Goal: Transaction & Acquisition: Purchase product/service

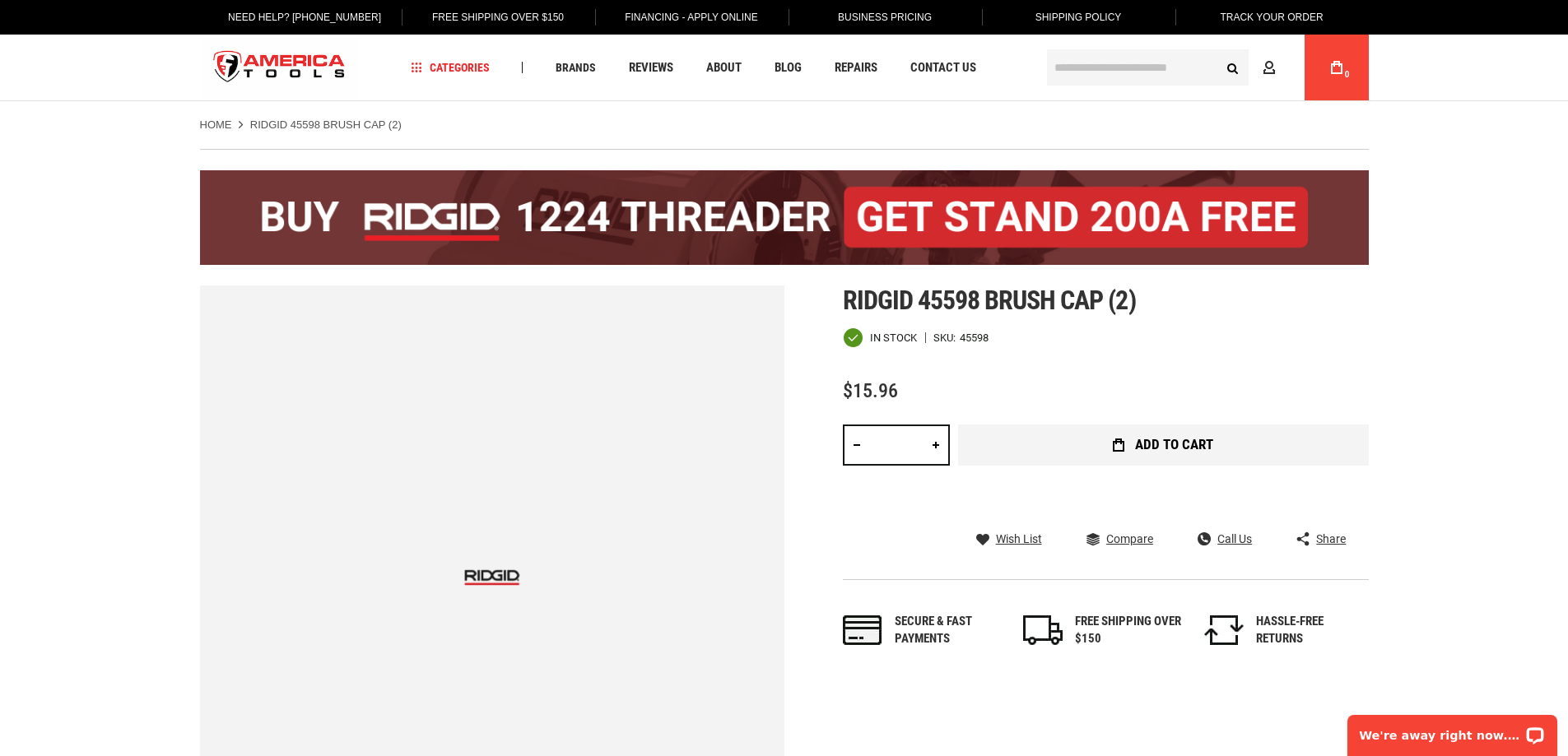
click at [1197, 442] on span "Add to Cart" at bounding box center [1174, 445] width 78 height 14
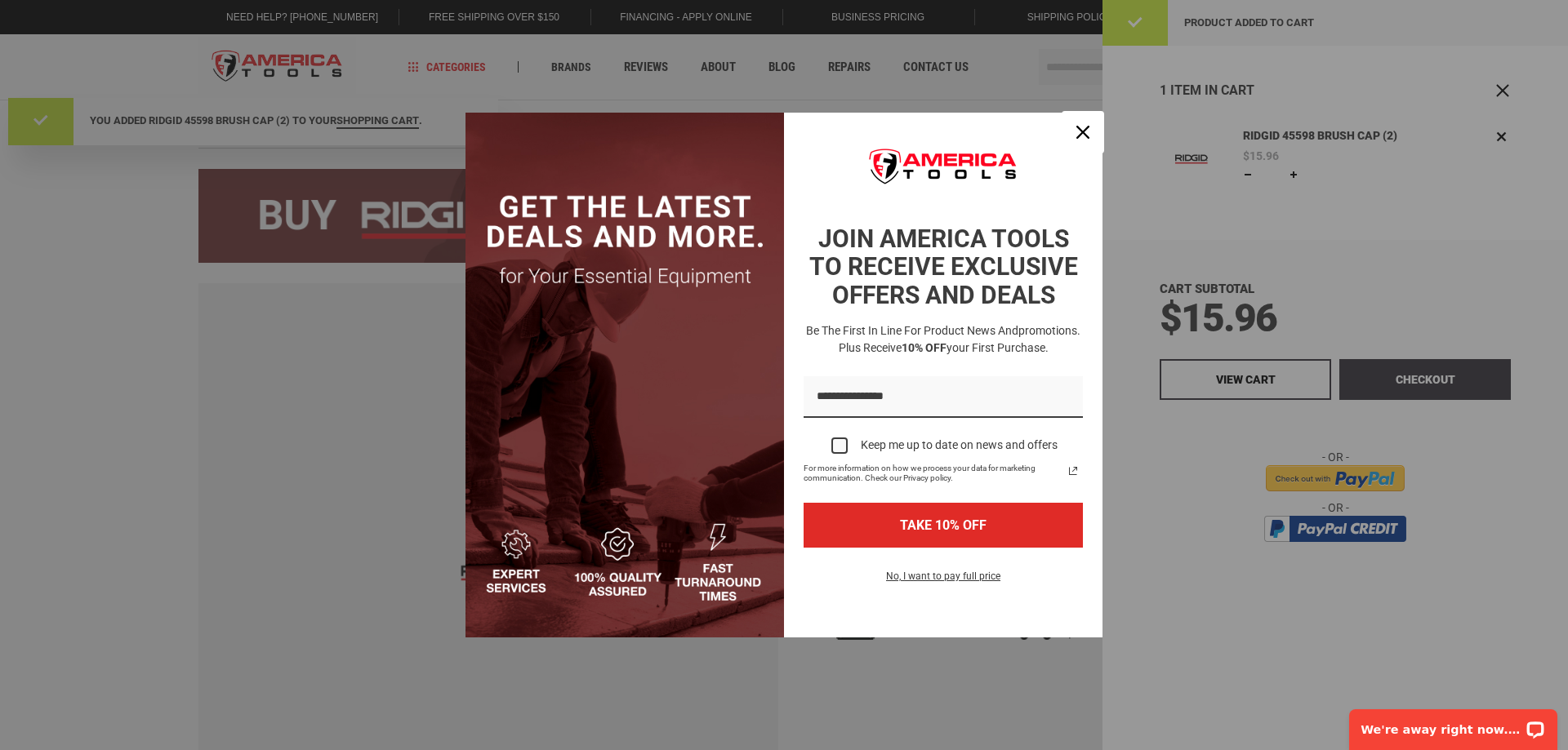
click at [1085, 127] on icon "close icon" at bounding box center [1082, 132] width 13 height 13
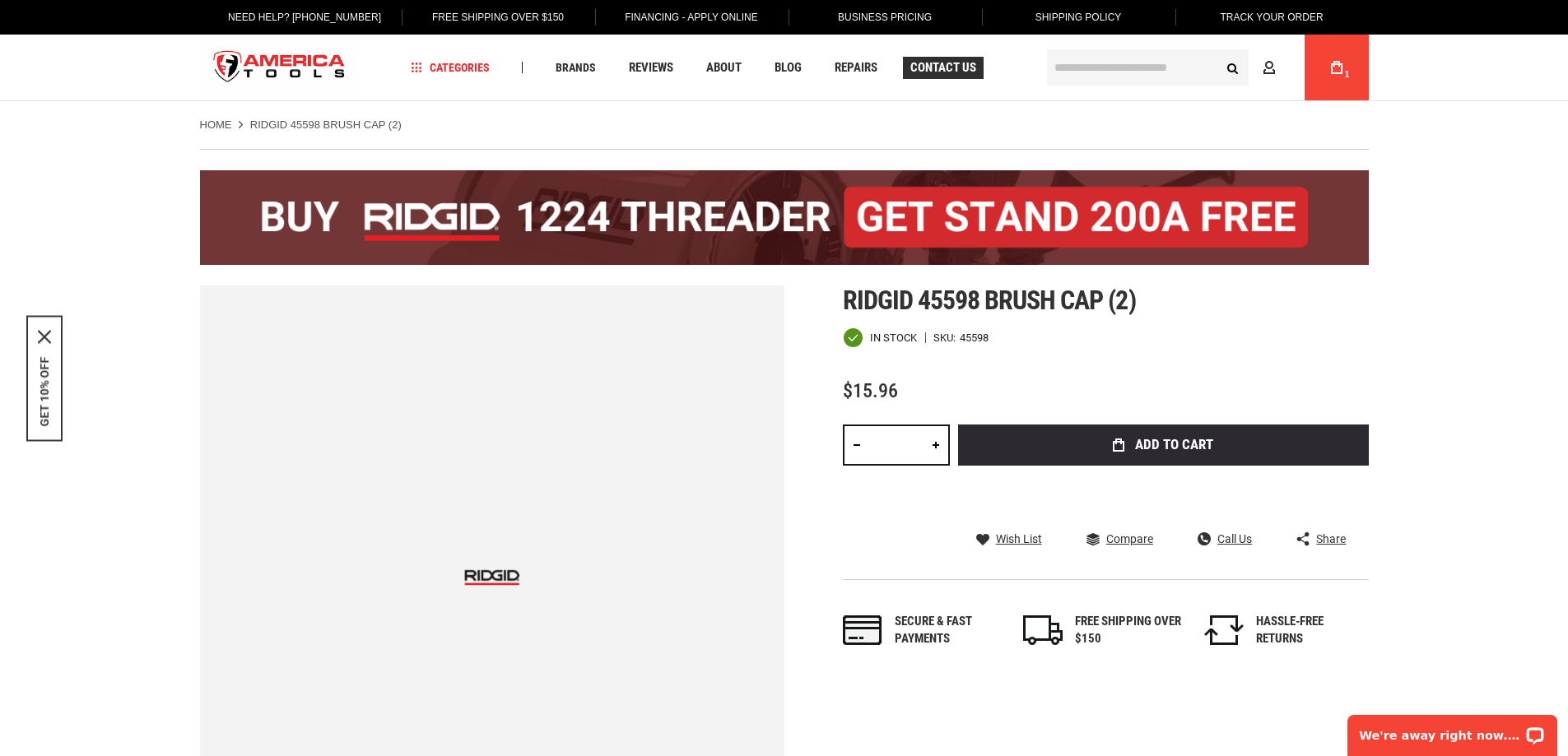
click at [945, 64] on span "Contact Us" at bounding box center [943, 68] width 66 height 12
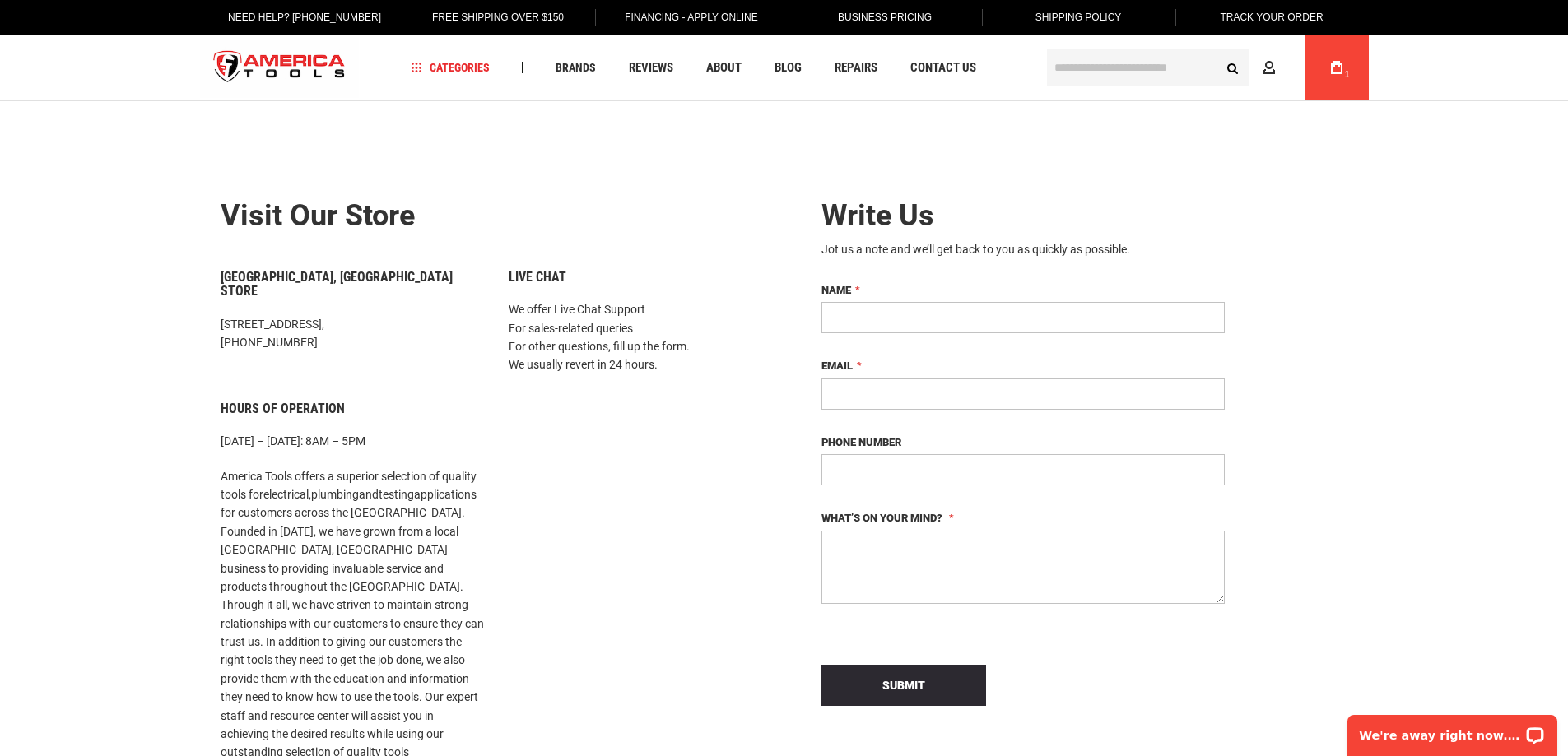
click at [1104, 63] on input "text" at bounding box center [1147, 67] width 202 height 36
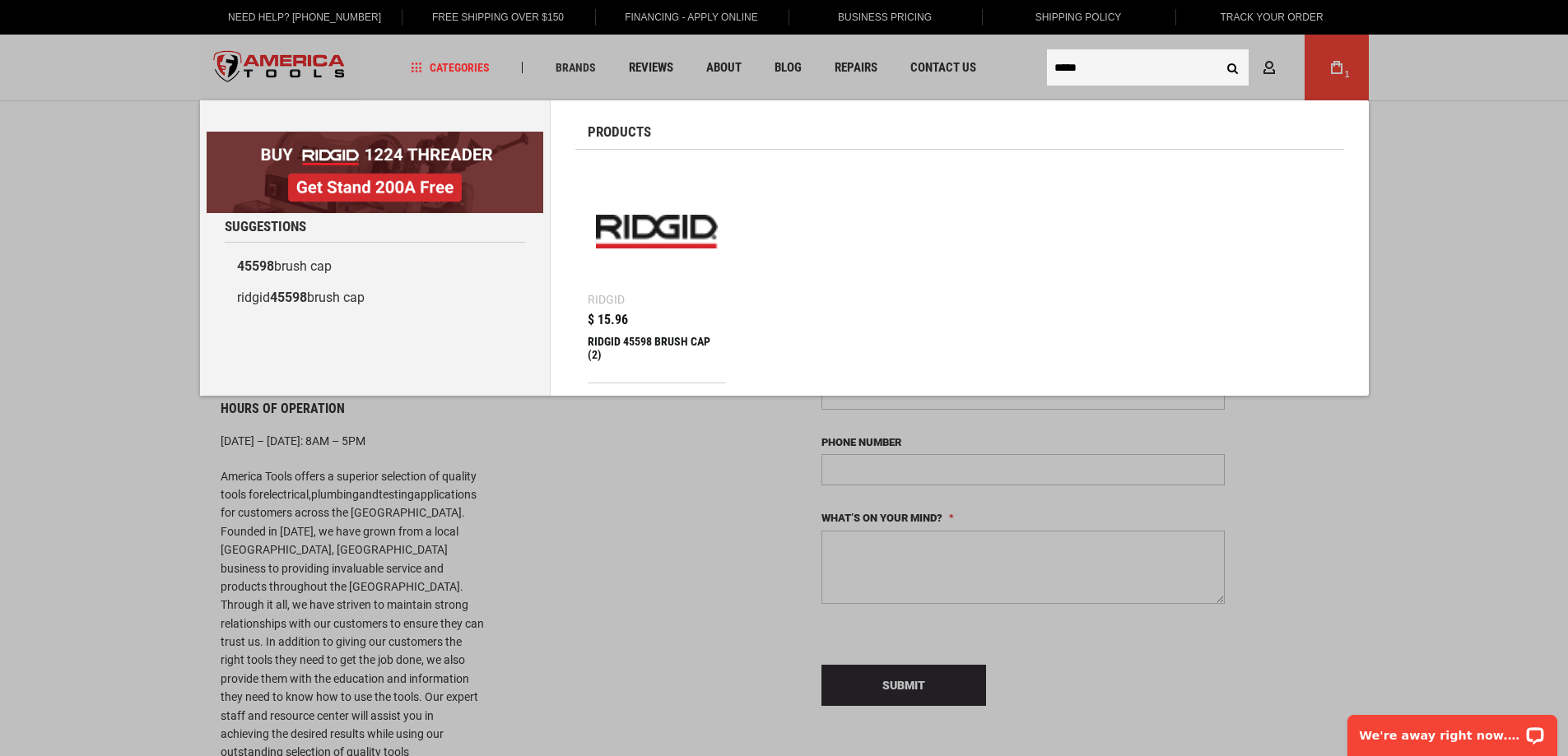
type input "*****"
click at [1217, 52] on button "Search" at bounding box center [1233, 67] width 31 height 31
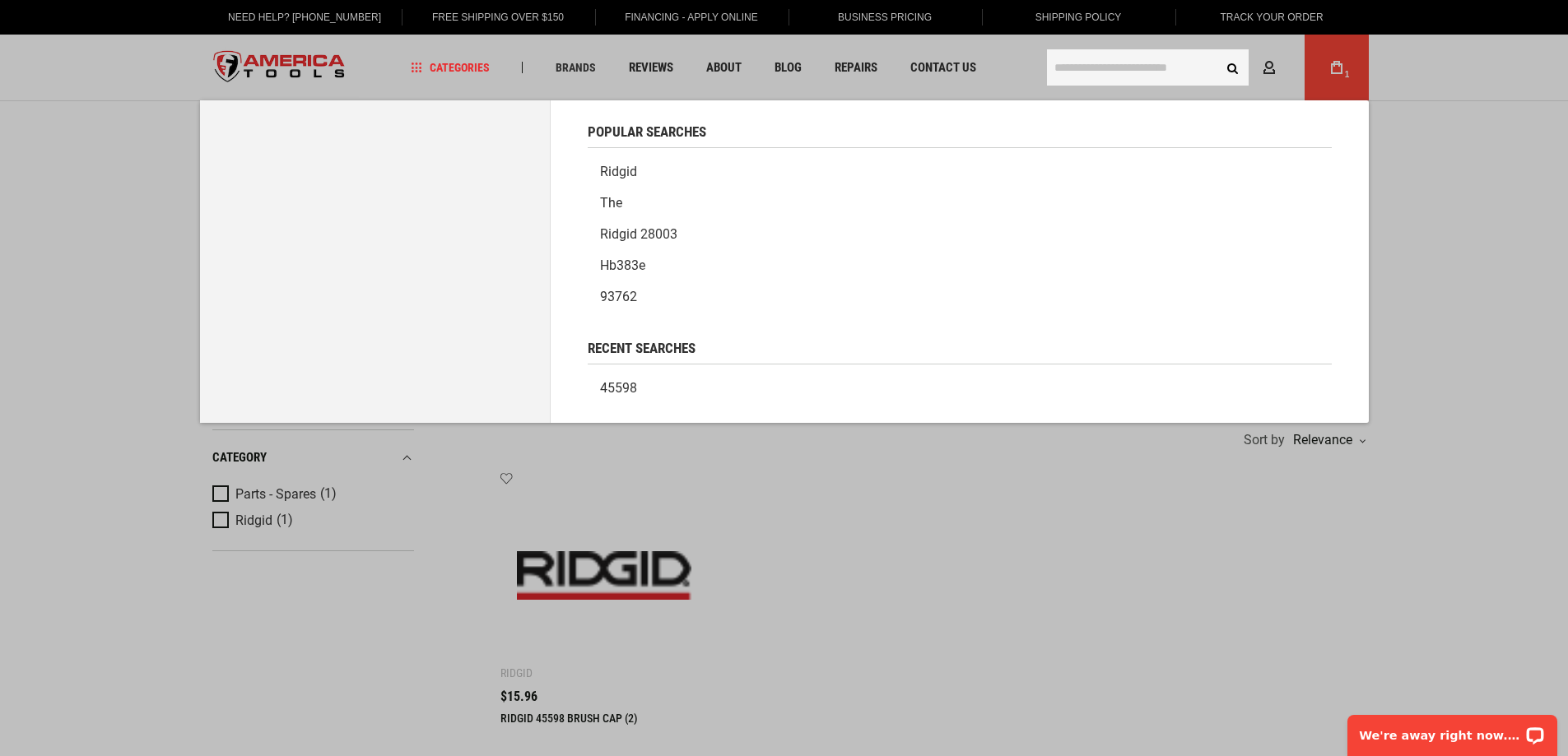
click at [1133, 70] on input "text" at bounding box center [1147, 67] width 202 height 36
click at [1425, 133] on body "The store will not work correctly in the case when cookies are disabled. Langua…" at bounding box center [784, 711] width 1568 height 1424
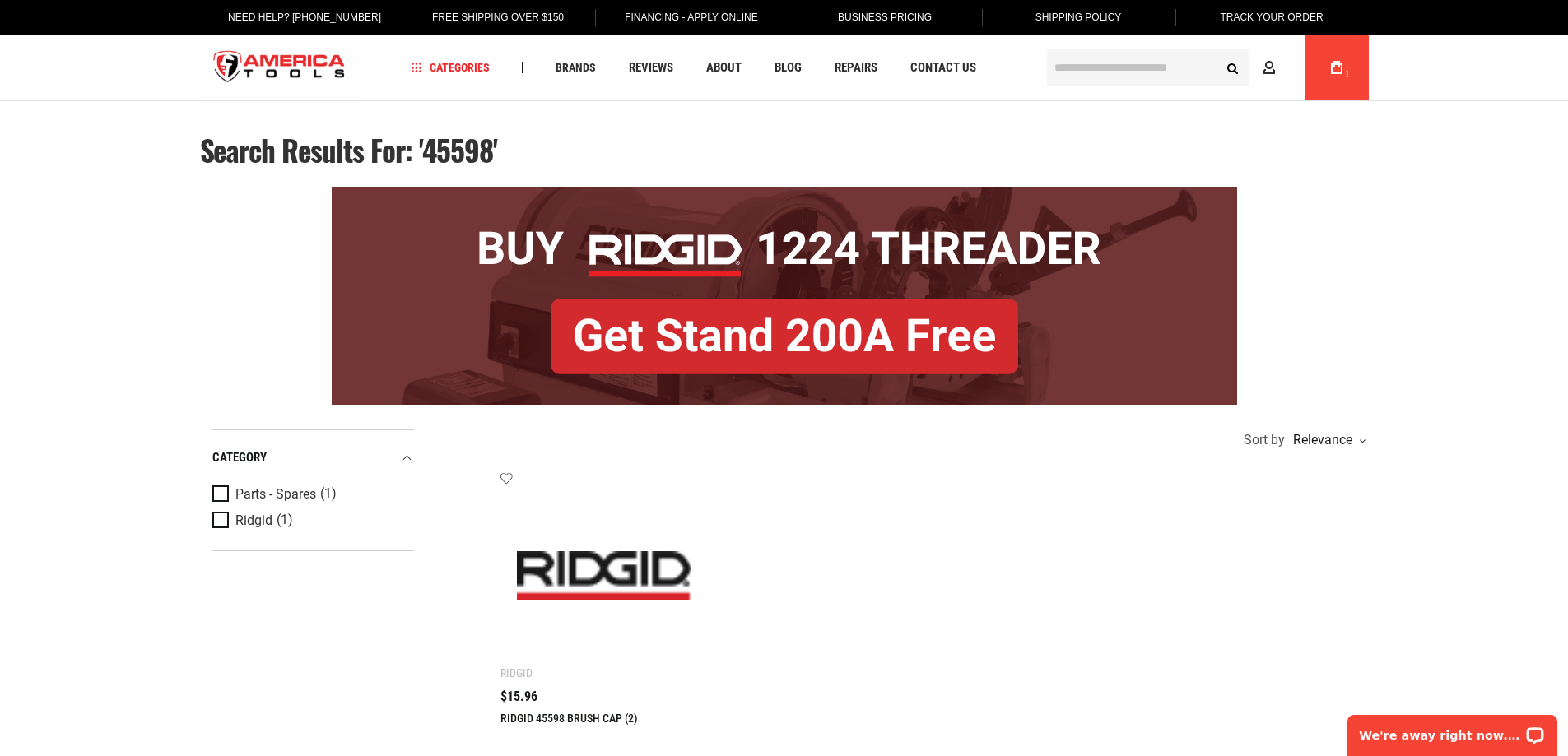
click at [1082, 16] on span "Shipping Policy" at bounding box center [1078, 16] width 87 height 11
